Goal: Task Accomplishment & Management: Manage account settings

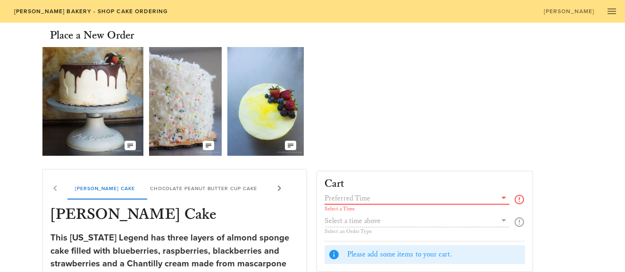
click at [370, 202] on input "text" at bounding box center [410, 198] width 172 height 12
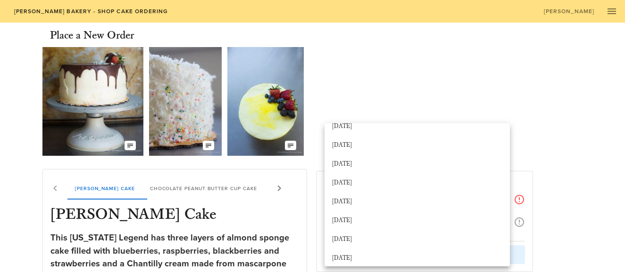
scroll to position [188, 0]
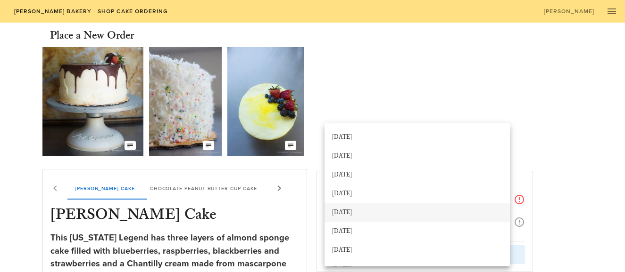
click at [374, 210] on div "[DATE]" at bounding box center [417, 213] width 170 height 8
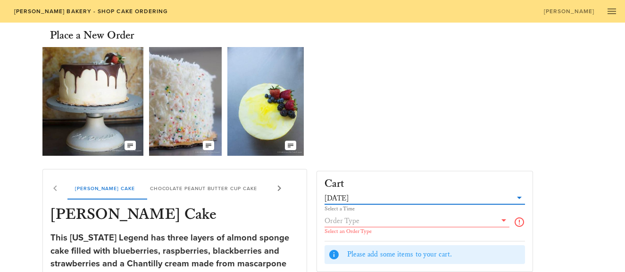
click at [381, 223] on input "text" at bounding box center [410, 221] width 172 height 12
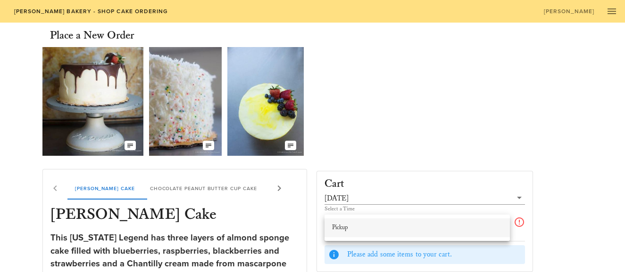
click at [380, 226] on div "Pickup" at bounding box center [417, 228] width 170 height 8
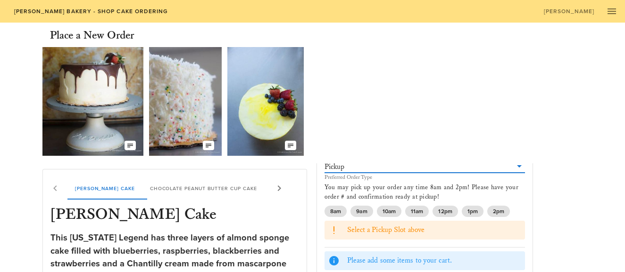
scroll to position [71, 0]
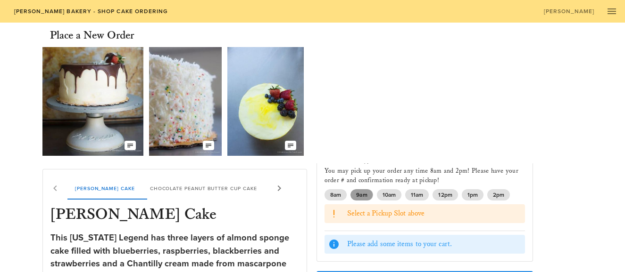
click at [362, 197] on span "9am" at bounding box center [361, 194] width 11 height 11
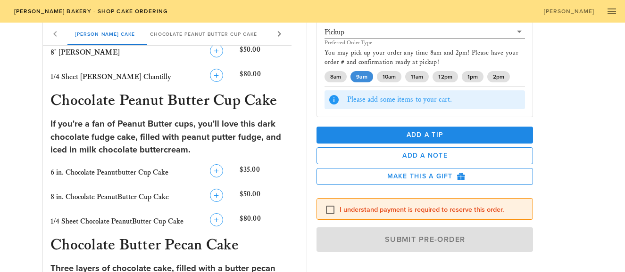
scroll to position [0, 0]
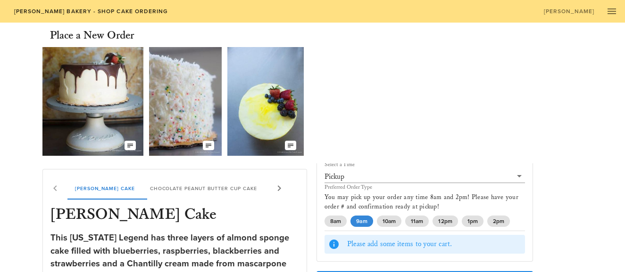
click at [280, 189] on icon at bounding box center [278, 188] width 11 height 11
click at [609, 13] on icon "button" at bounding box center [611, 11] width 11 height 11
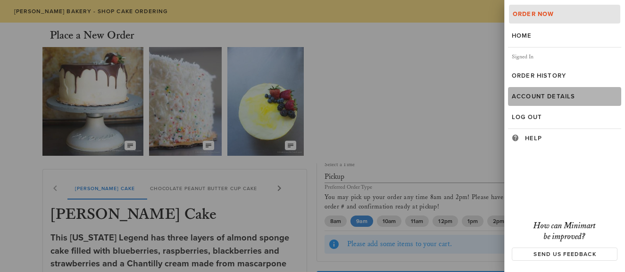
click at [524, 92] on link "Account Details" at bounding box center [564, 96] width 113 height 19
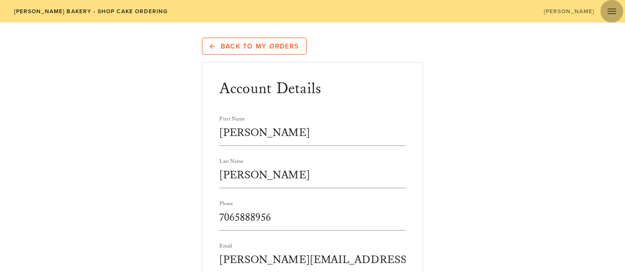
click at [612, 8] on icon "button" at bounding box center [611, 11] width 11 height 11
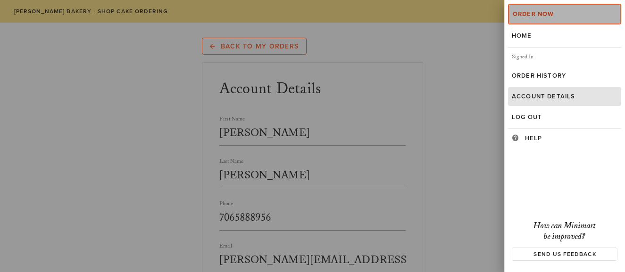
click at [565, 15] on div "Order Now" at bounding box center [564, 14] width 104 height 8
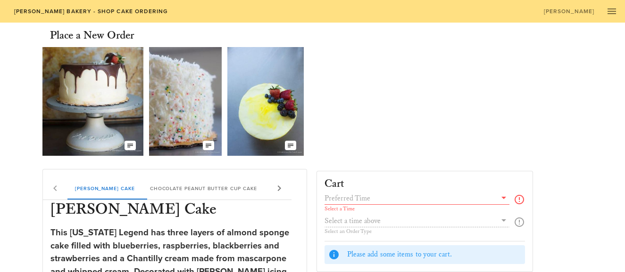
click at [31, 12] on span "[PERSON_NAME] Bakery - Shop Cake Ordering" at bounding box center [90, 11] width 155 height 7
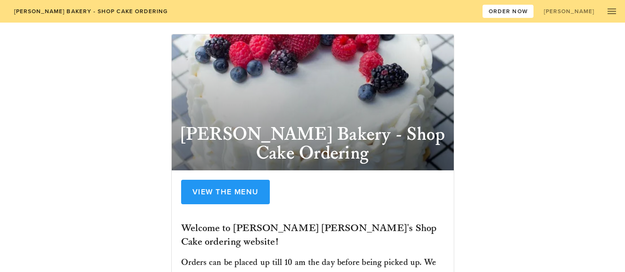
click at [31, 12] on span "[PERSON_NAME] Bakery - Shop Cake Ordering" at bounding box center [90, 11] width 155 height 7
click at [605, 8] on span "button" at bounding box center [611, 11] width 23 height 11
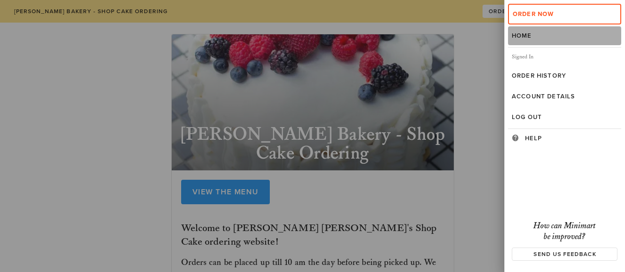
click at [521, 31] on link "Home" at bounding box center [564, 35] width 113 height 19
click at [552, 39] on link "Home" at bounding box center [564, 35] width 113 height 19
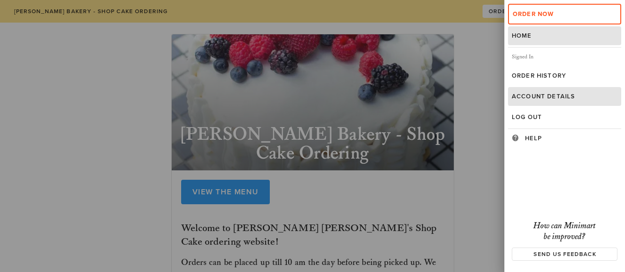
click at [527, 96] on div "Account Details" at bounding box center [564, 97] width 106 height 8
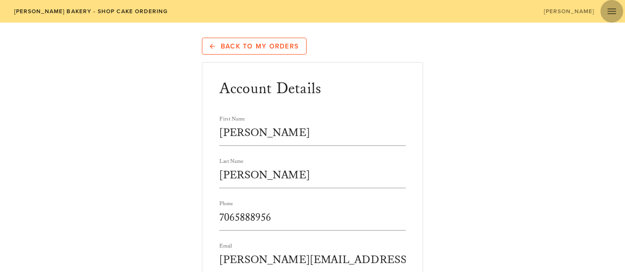
click at [616, 11] on icon "button" at bounding box center [611, 11] width 11 height 11
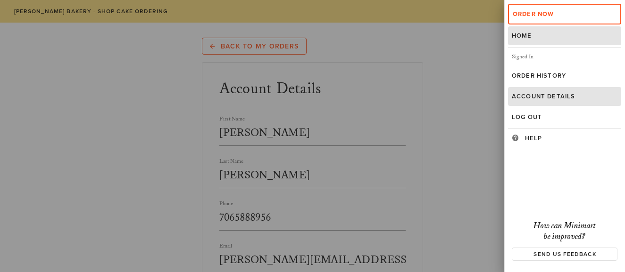
click at [594, 35] on div "Home" at bounding box center [564, 36] width 106 height 8
